Goal: Task Accomplishment & Management: Complete application form

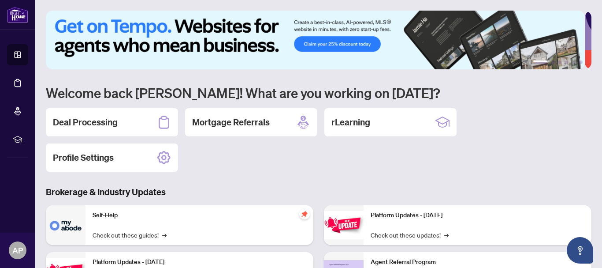
scroll to position [88, 0]
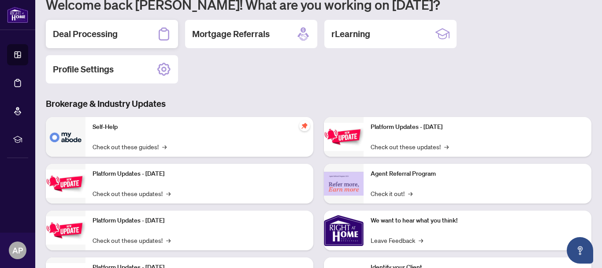
click at [85, 35] on h2 "Deal Processing" at bounding box center [85, 34] width 65 height 12
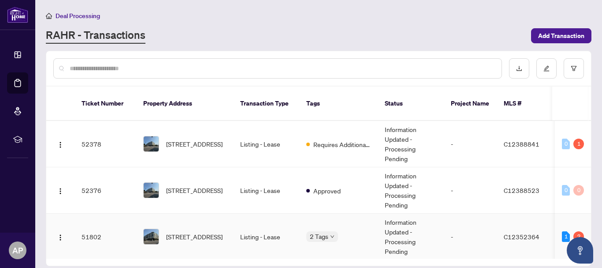
scroll to position [44, 0]
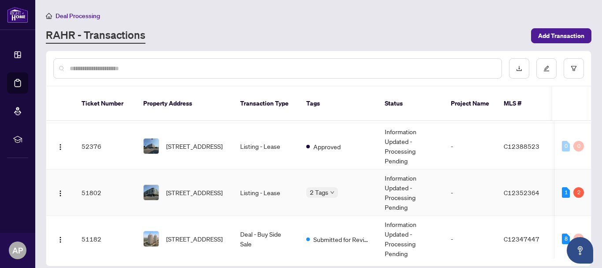
click at [467, 173] on td "-" at bounding box center [470, 192] width 53 height 46
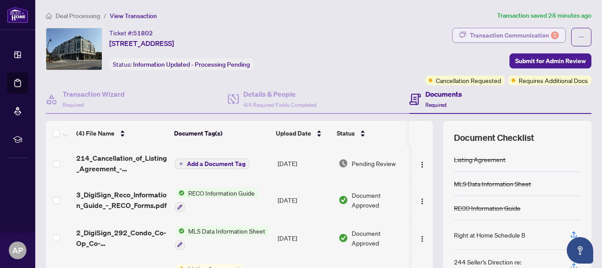
click at [479, 35] on div "Transaction Communication 2" at bounding box center [514, 35] width 89 height 14
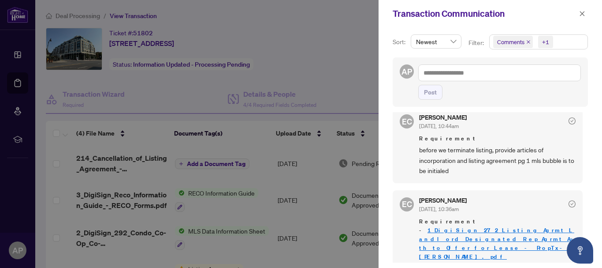
scroll to position [2, 0]
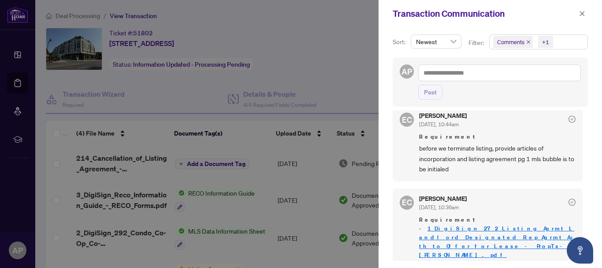
click at [500, 229] on link "1_DigiSign_272_Listing_Agrmt_Landlord_Designated_Rep_Agrmt_Auth_to_Offer_for_Le…" at bounding box center [497, 241] width 156 height 34
click at [257, 156] on div at bounding box center [301, 134] width 602 height 268
drag, startPoint x: 580, startPoint y: 14, endPoint x: 575, endPoint y: 19, distance: 6.9
click at [581, 14] on icon "close" at bounding box center [582, 14] width 6 height 6
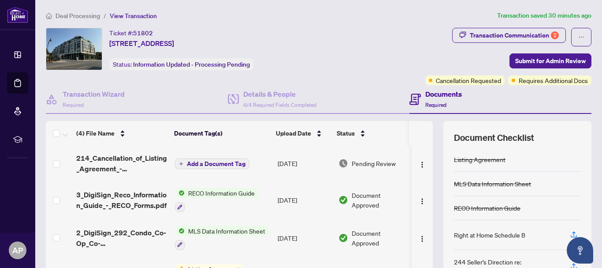
scroll to position [101, 0]
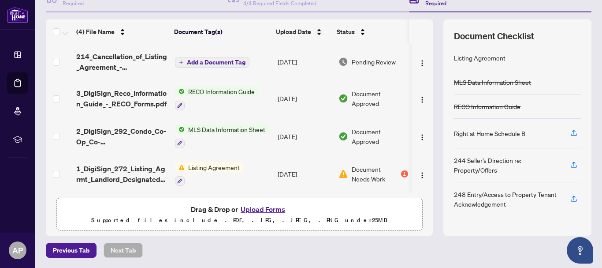
click at [254, 210] on button "Upload Forms" at bounding box center [263, 208] width 50 height 11
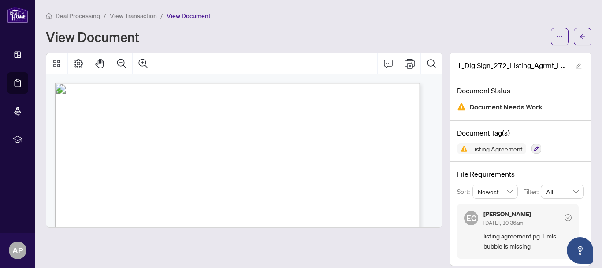
click at [67, 19] on span "Deal Processing" at bounding box center [78, 16] width 45 height 8
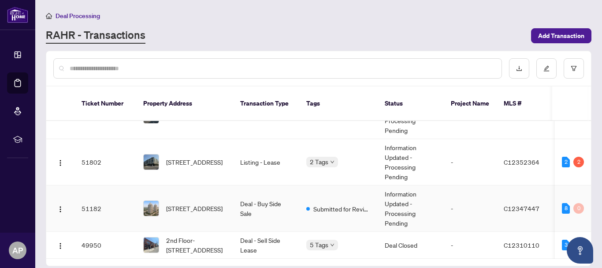
scroll to position [88, 0]
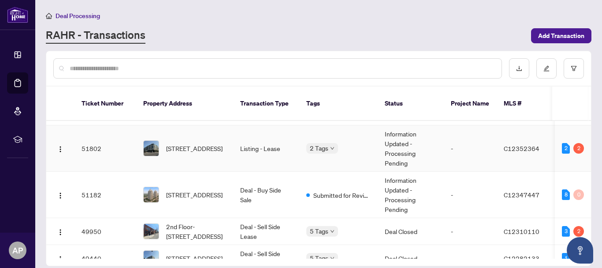
click at [190, 143] on span "[STREET_ADDRESS]" at bounding box center [194, 148] width 56 height 10
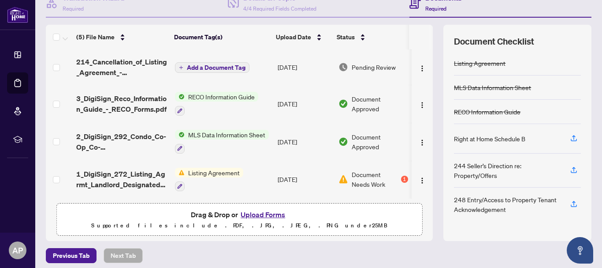
scroll to position [101, 0]
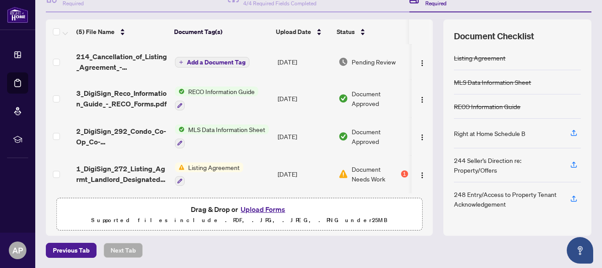
click at [260, 210] on button "Upload Forms" at bounding box center [263, 208] width 50 height 11
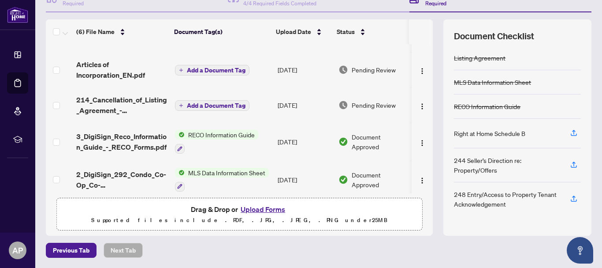
scroll to position [0, 0]
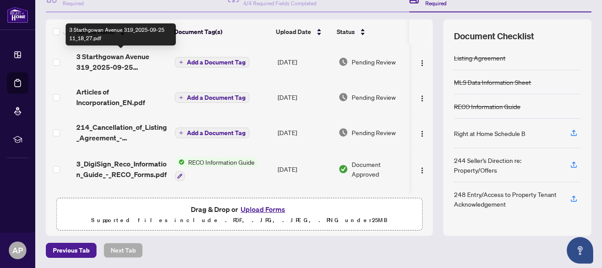
click at [112, 65] on span "3 Starthgowan Avenue 319_2025-09-25 11_18_27.pdf" at bounding box center [122, 61] width 92 height 21
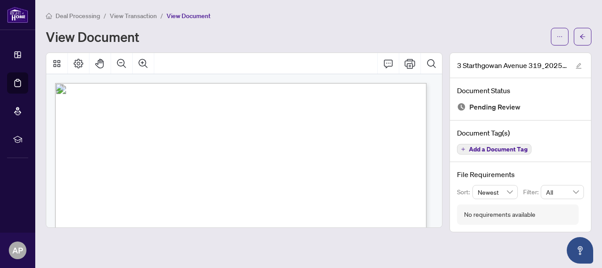
click at [123, 18] on span "View Transaction" at bounding box center [133, 16] width 47 height 8
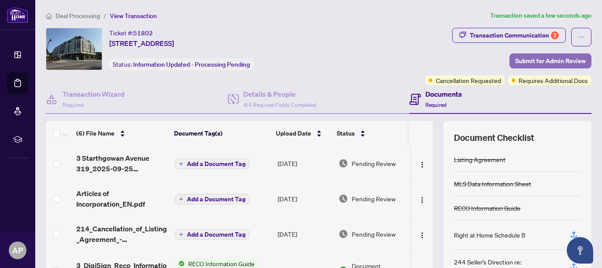
click at [554, 60] on span "Submit for Admin Review" at bounding box center [550, 61] width 71 height 14
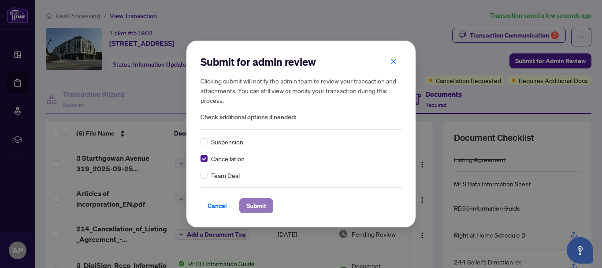
click at [249, 204] on span "Submit" at bounding box center [256, 205] width 20 height 14
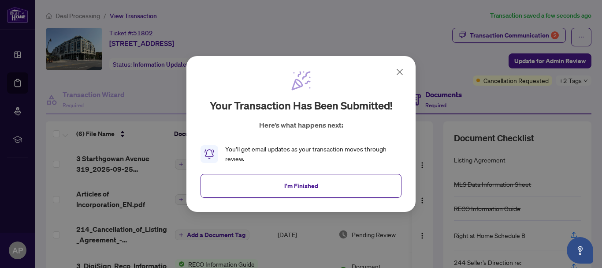
click at [267, 190] on button "I'm Finished" at bounding box center [301, 186] width 201 height 24
